Goal: Book appointment/travel/reservation

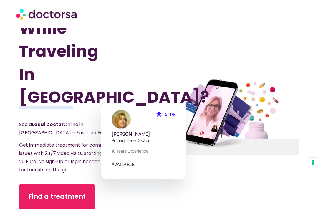
scroll to position [34, 0]
click at [64, 192] on span "Find a treatment" at bounding box center [56, 196] width 57 height 9
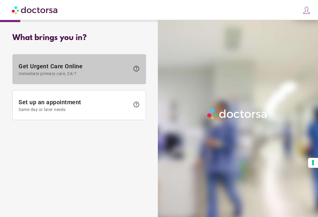
click at [31, 72] on span "Immediate primary care, 24/7" at bounding box center [74, 73] width 111 height 5
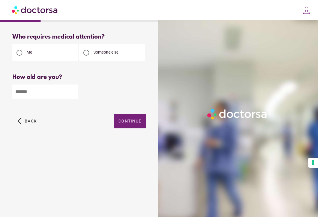
click at [25, 97] on input "number" at bounding box center [45, 92] width 66 height 14
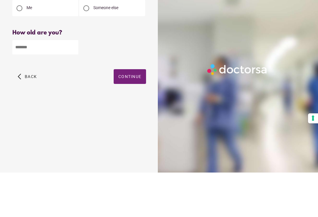
type input "**"
click at [132, 119] on span "Continue" at bounding box center [129, 121] width 23 height 5
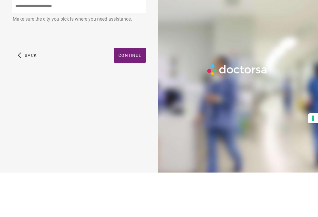
scroll to position [10, 0]
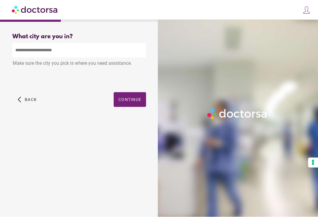
click at [22, 43] on input "text" at bounding box center [79, 50] width 134 height 14
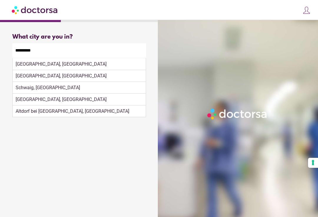
click at [44, 58] on div "[GEOGRAPHIC_DATA], [GEOGRAPHIC_DATA]" at bounding box center [79, 64] width 133 height 12
type input "**********"
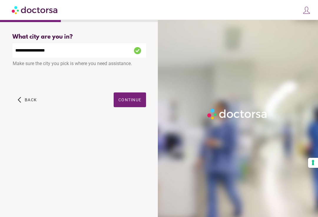
click at [131, 98] on span "Continue" at bounding box center [129, 100] width 23 height 5
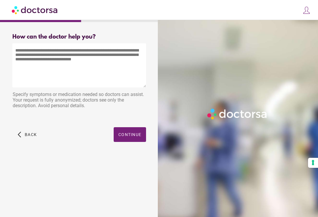
click at [22, 53] on textarea at bounding box center [79, 65] width 134 height 44
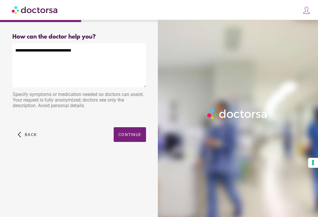
type textarea "**********"
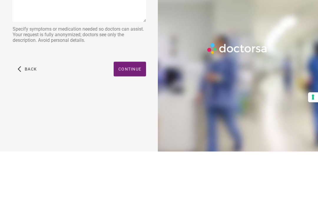
click at [131, 132] on span "Continue" at bounding box center [129, 134] width 23 height 5
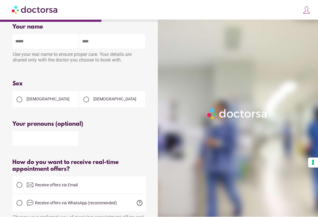
click at [24, 103] on div at bounding box center [20, 100] width 12 height 12
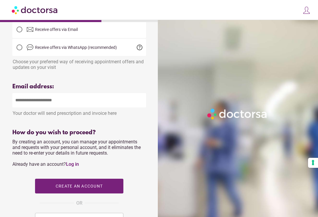
scroll to position [164, 0]
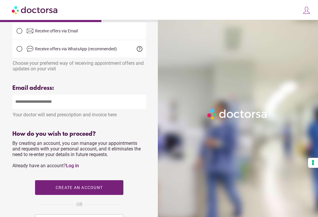
click at [20, 108] on input "email" at bounding box center [79, 102] width 134 height 14
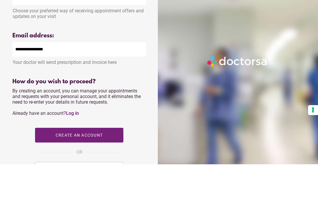
scroll to position [217, 0]
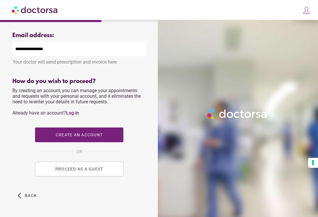
type input "**********"
click at [79, 172] on span "PROCEED AS A GUEST" at bounding box center [79, 169] width 48 height 5
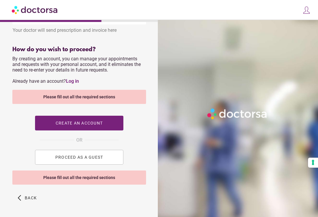
scroll to position [264, 0]
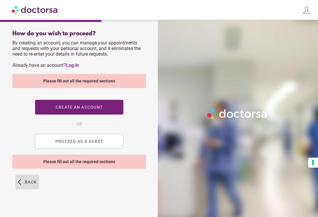
click at [29, 185] on span "Back" at bounding box center [31, 182] width 12 height 5
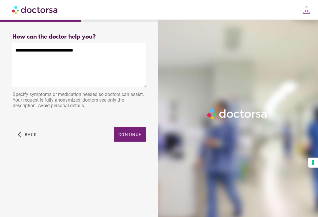
scroll to position [0, 0]
click at [132, 135] on span "Continue" at bounding box center [129, 134] width 23 height 5
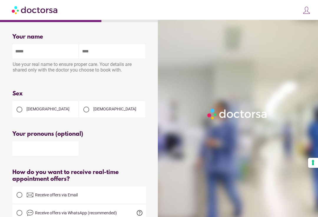
click at [20, 51] on input "text" at bounding box center [45, 51] width 66 height 14
type input "*******"
click at [90, 55] on input "text" at bounding box center [112, 51] width 66 height 14
type input "********"
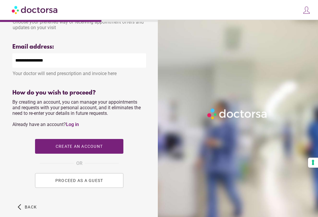
scroll to position [230, 0]
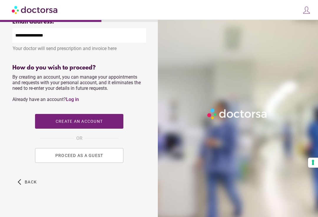
click at [78, 158] on span "PROCEED AS A GUEST" at bounding box center [79, 156] width 48 height 5
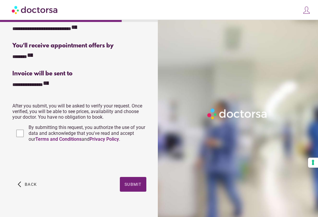
scroll to position [121, 0]
click at [133, 189] on span "button" at bounding box center [133, 184] width 27 height 15
